Goal: Task Accomplishment & Management: Use online tool/utility

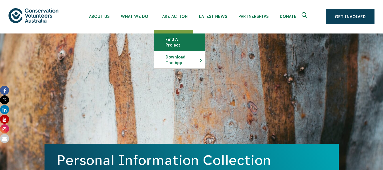
click at [178, 43] on link "Find a project" at bounding box center [179, 42] width 50 height 17
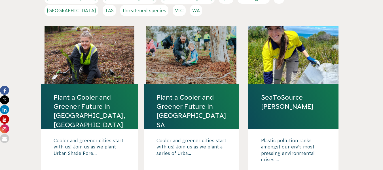
scroll to position [186, 0]
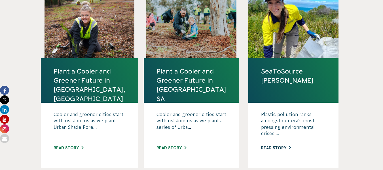
click at [281, 145] on link "Read story" at bounding box center [276, 147] width 30 height 5
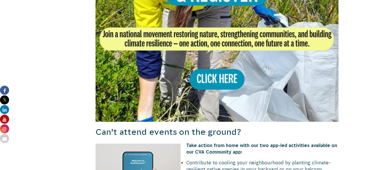
scroll to position [484, 0]
